Goal: Information Seeking & Learning: Learn about a topic

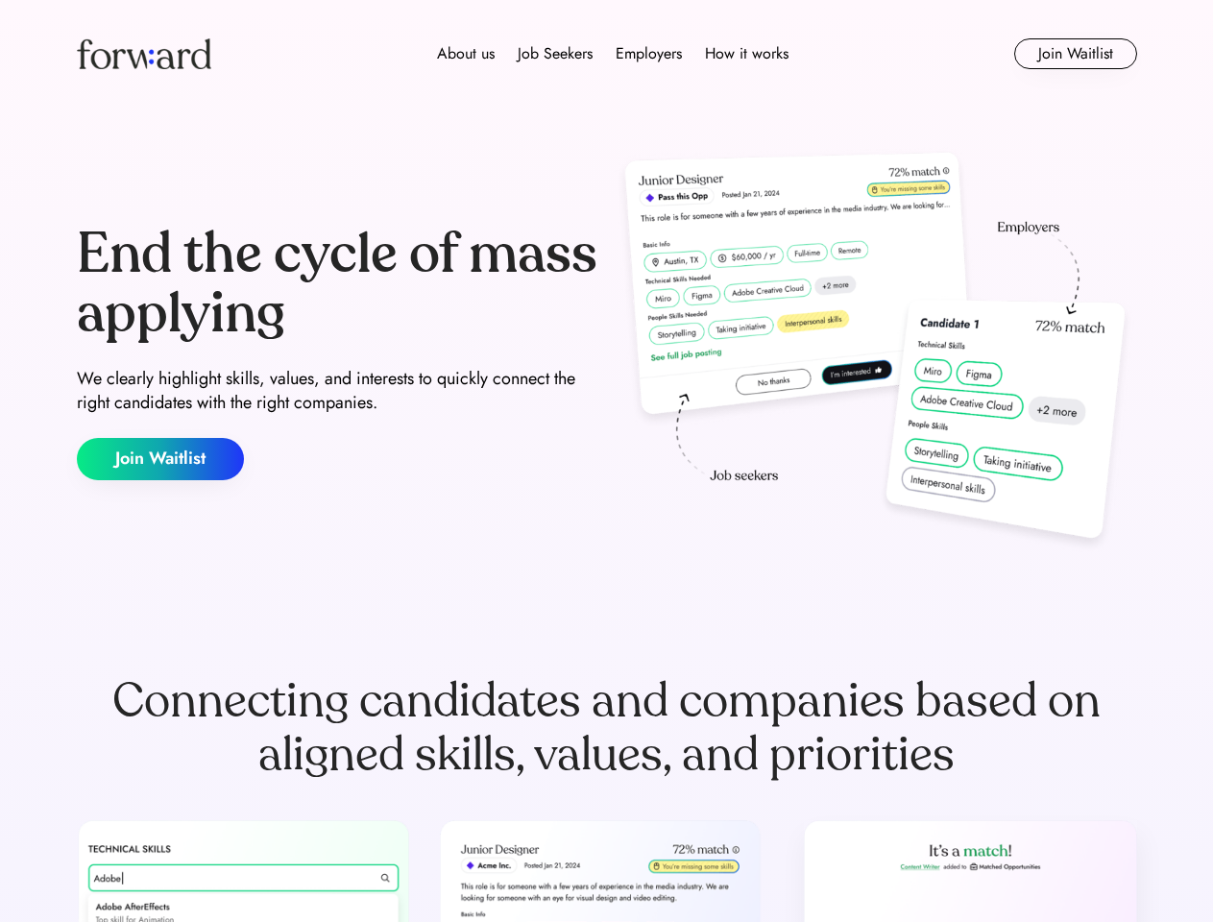
click at [606, 461] on div "End the cycle of mass applying We clearly highlight skills, values, and interes…" at bounding box center [607, 352] width 1060 height 413
click at [607, 54] on div "About us Job Seekers Employers How it works" at bounding box center [612, 53] width 757 height 23
click at [144, 54] on img at bounding box center [144, 53] width 134 height 31
click at [613, 54] on div "About us Job Seekers Employers How it works" at bounding box center [612, 53] width 757 height 23
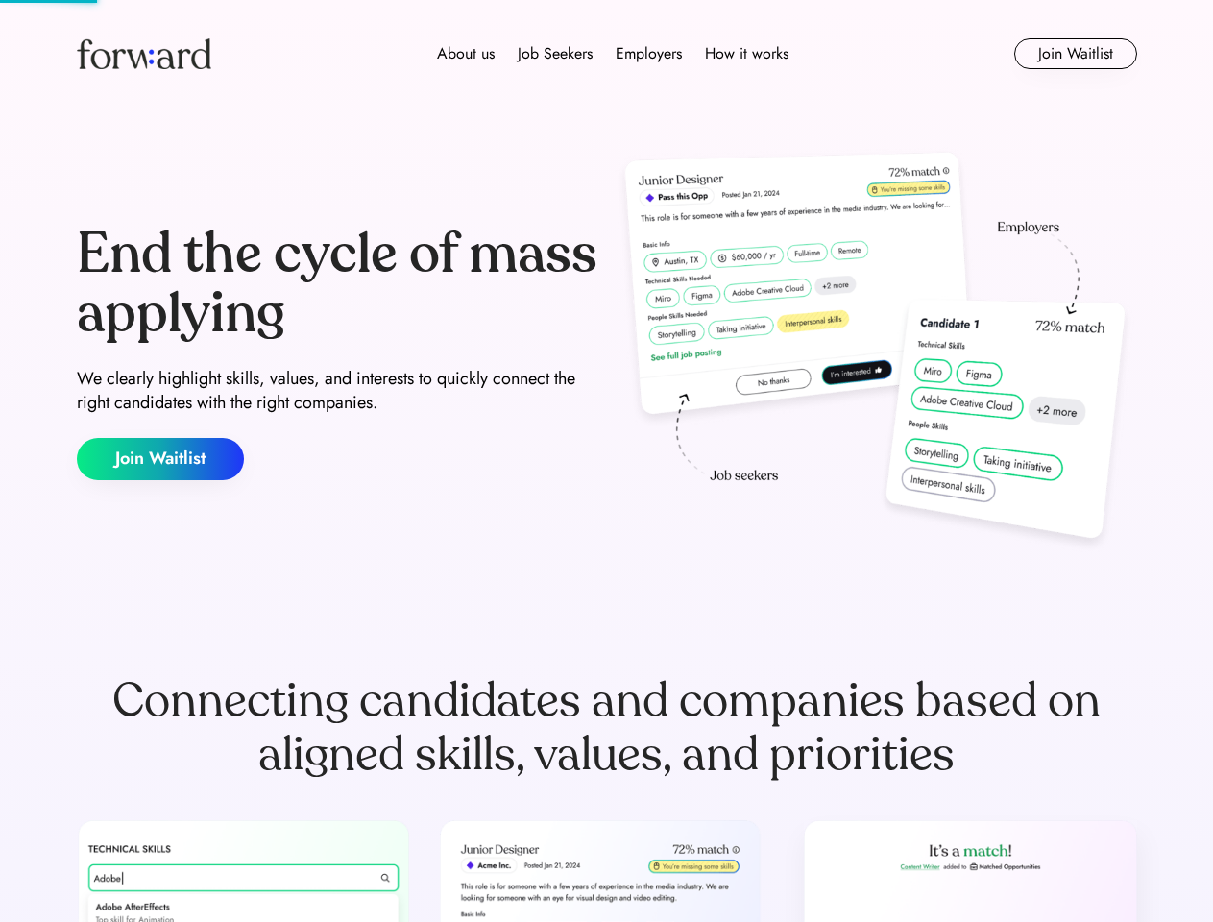
click at [466, 54] on div "About us" at bounding box center [466, 53] width 58 height 23
click at [555, 54] on div "Job Seekers" at bounding box center [555, 53] width 75 height 23
click at [648, 54] on div "Employers" at bounding box center [649, 53] width 66 height 23
click at [745, 54] on div "How it works" at bounding box center [747, 53] width 84 height 23
click at [1075, 54] on button "Join Waitlist" at bounding box center [1075, 53] width 123 height 31
